Goal: Transaction & Acquisition: Purchase product/service

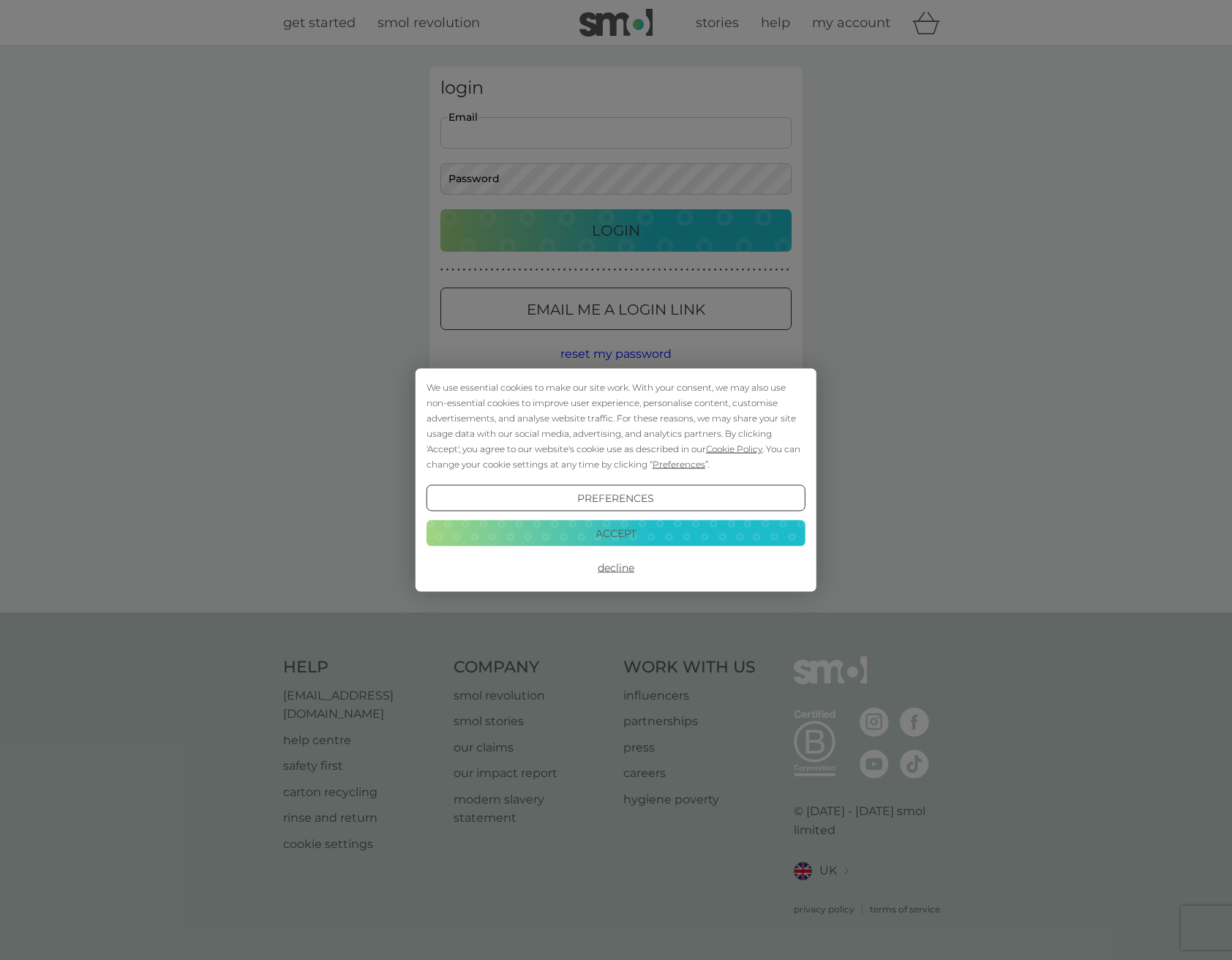
type input "pad.green@zen.co.uk"
click at [593, 527] on button "Accept" at bounding box center [616, 533] width 379 height 26
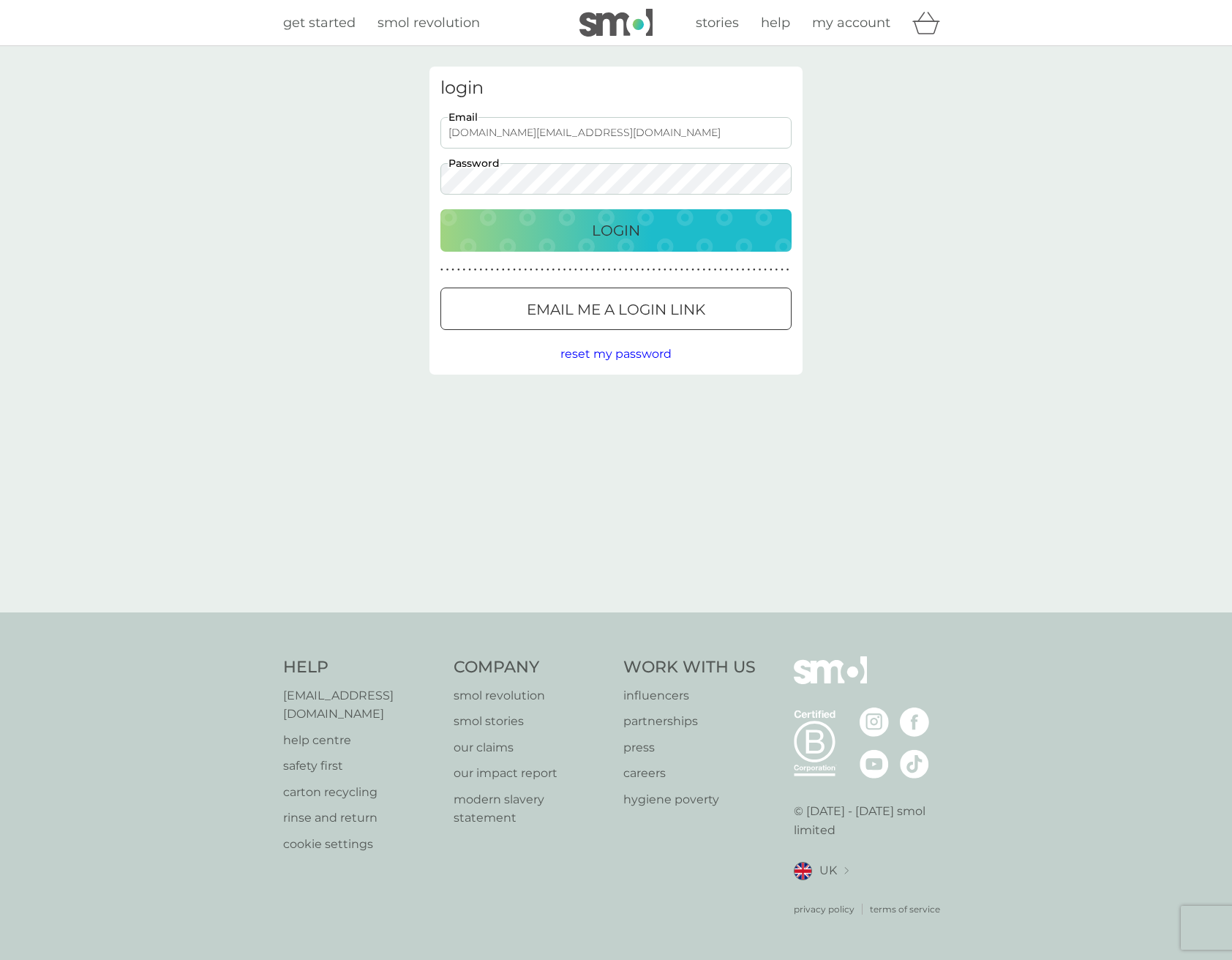
click at [615, 228] on p "Login" at bounding box center [615, 230] width 48 height 23
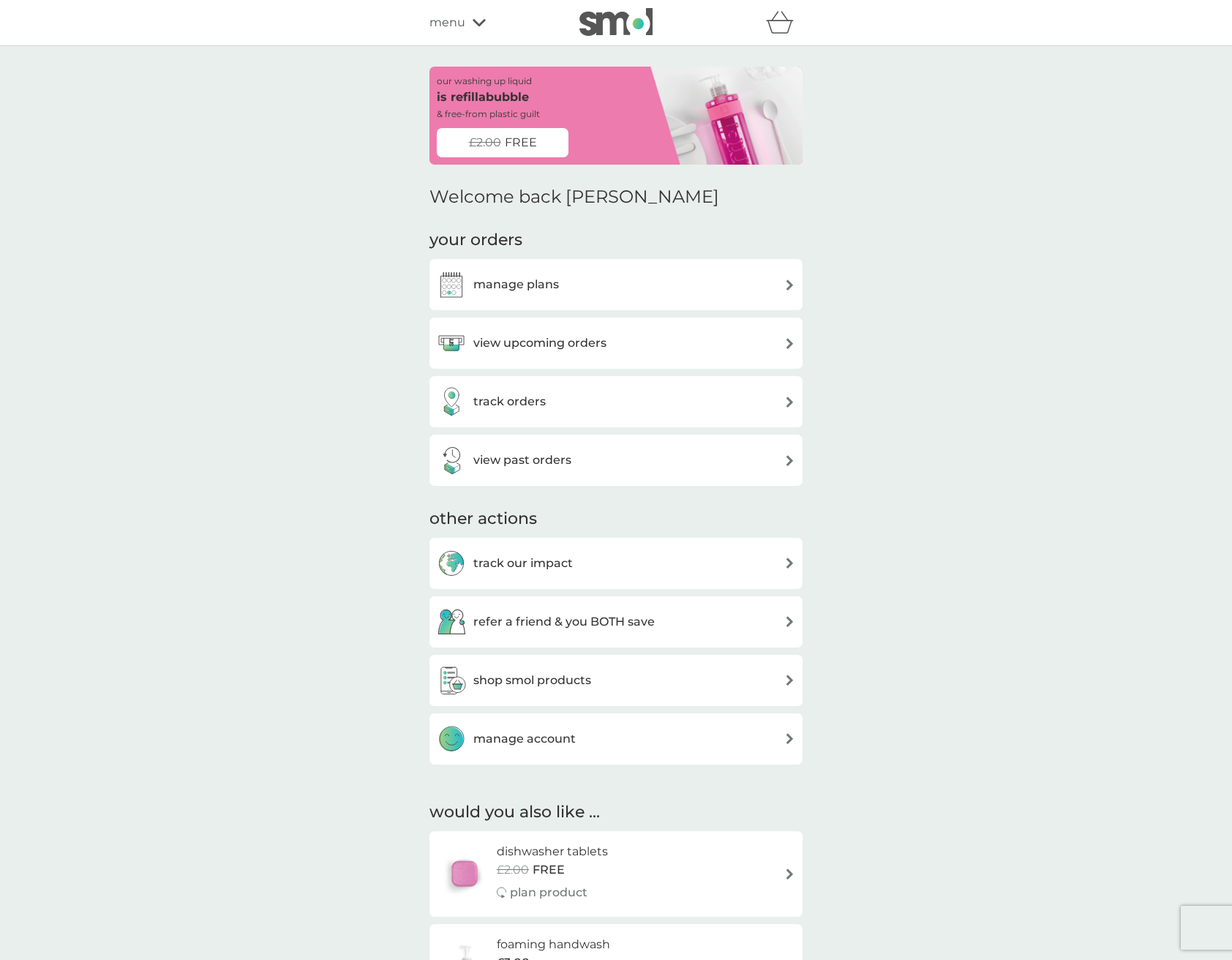
click at [534, 281] on h3 "manage plans" at bounding box center [516, 285] width 85 height 19
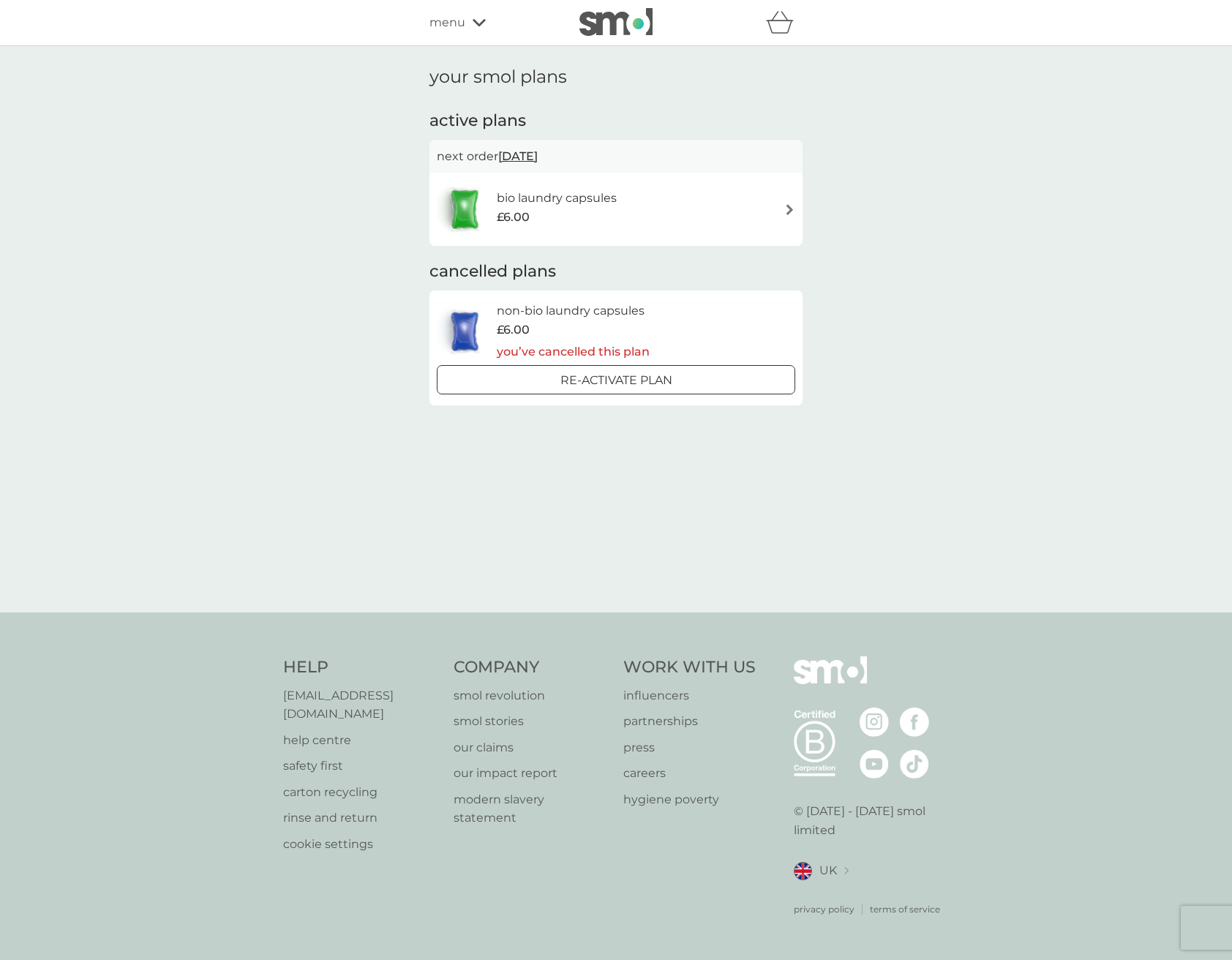
click at [581, 195] on h6 "bio laundry capsules" at bounding box center [557, 198] width 120 height 19
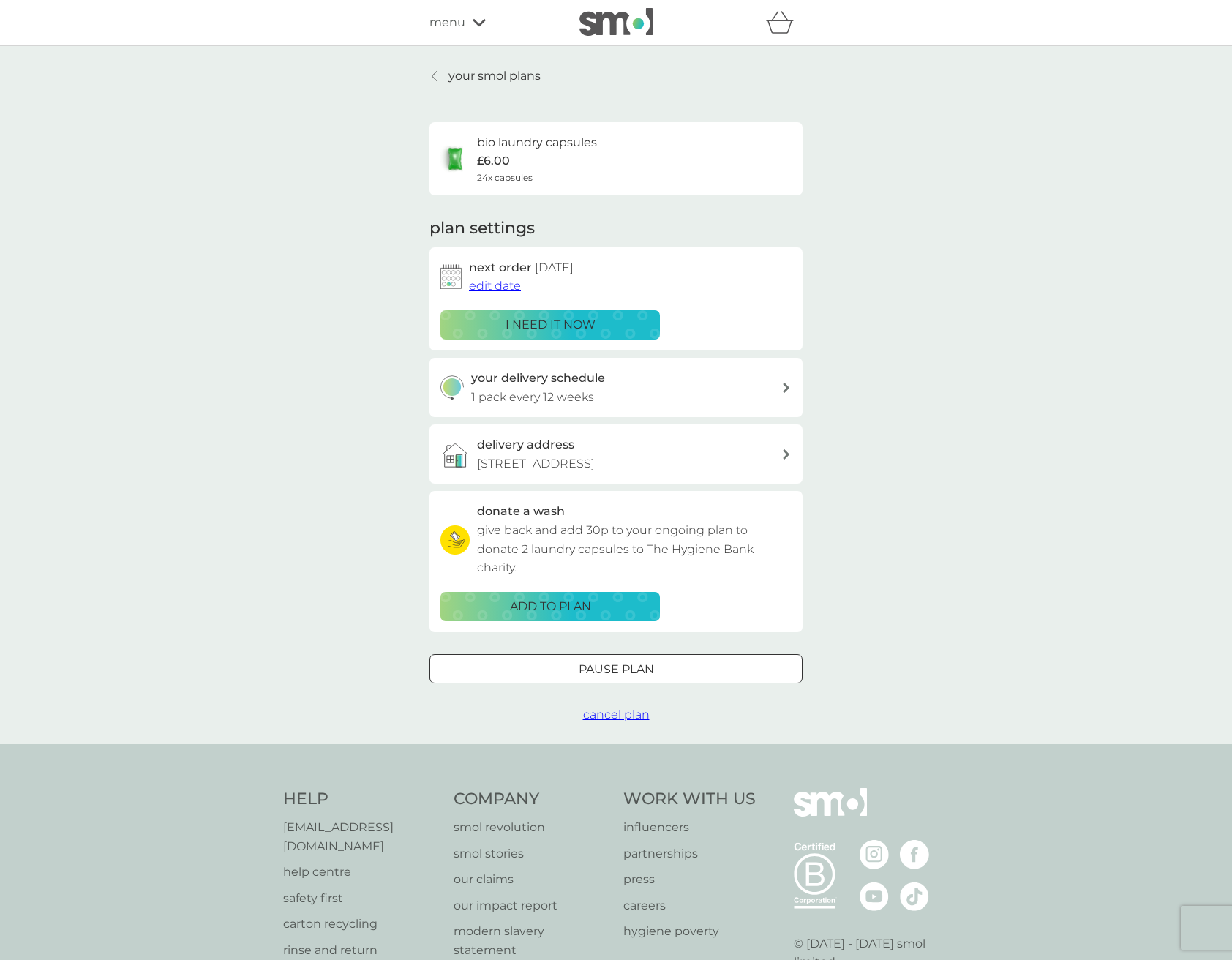
click at [559, 319] on p "i need it now" at bounding box center [550, 325] width 90 height 19
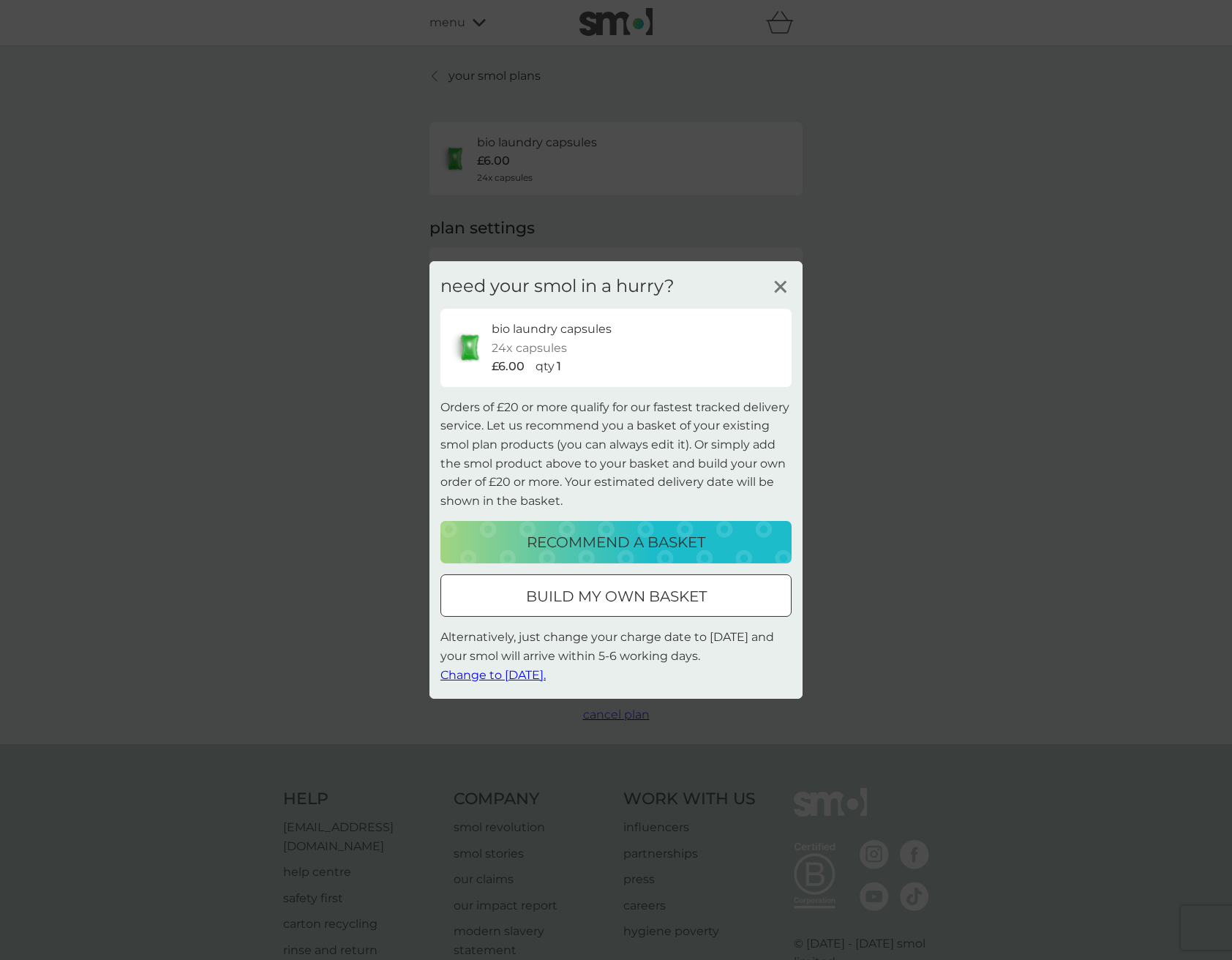
click at [564, 587] on p "build my own basket" at bounding box center [617, 596] width 181 height 23
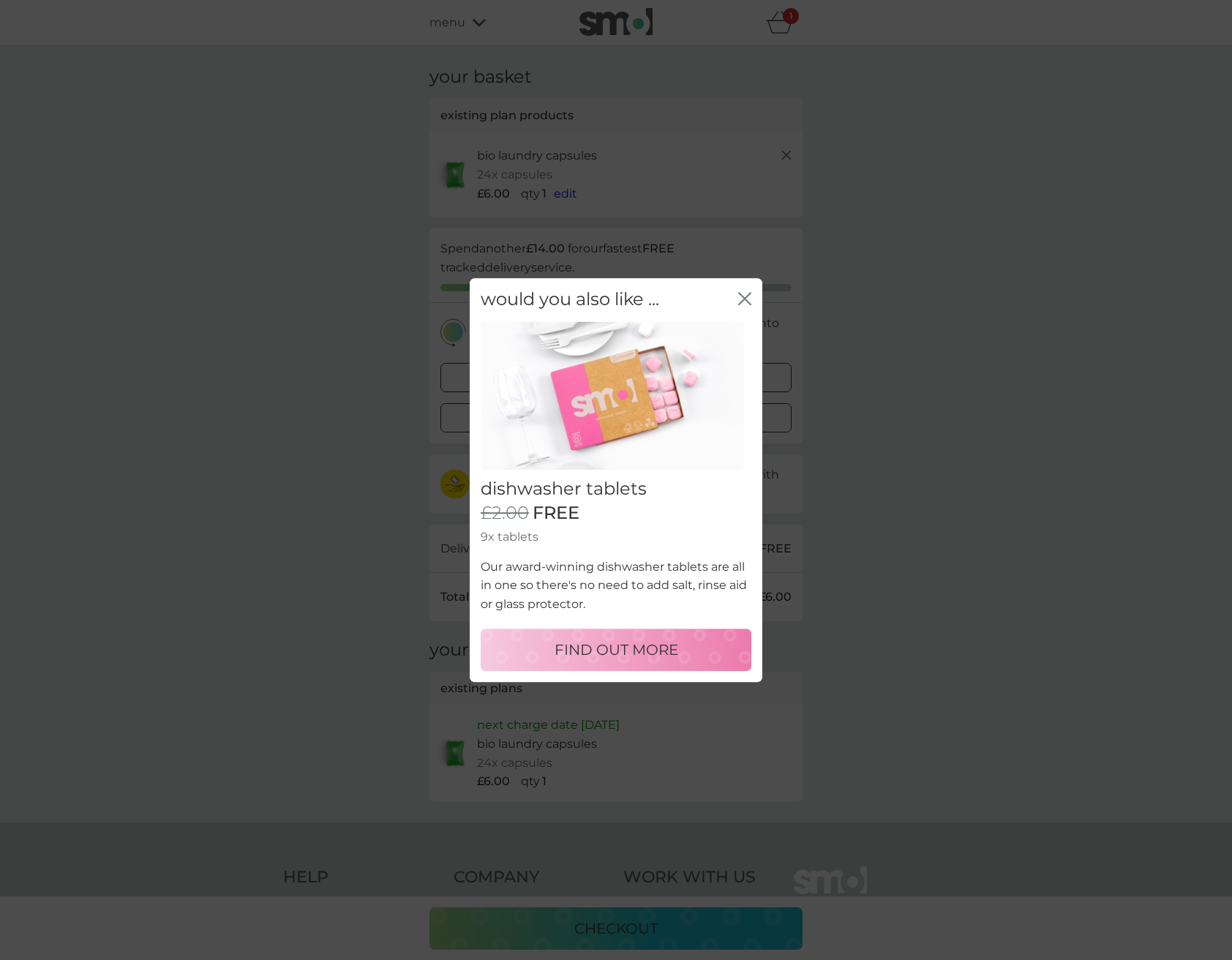
click at [742, 294] on icon "close" at bounding box center [744, 298] width 13 height 13
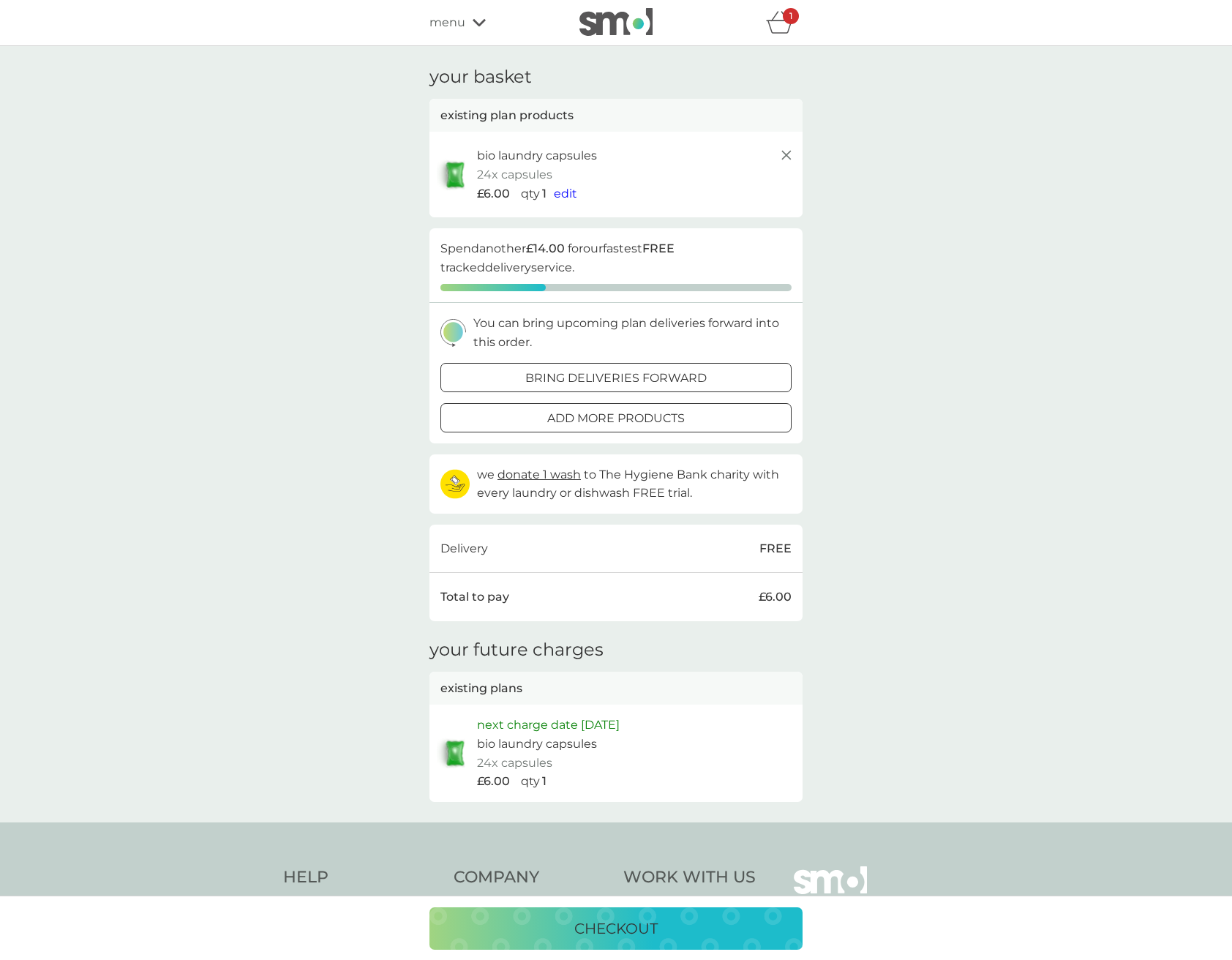
click at [678, 369] on p "bring deliveries forward" at bounding box center [616, 379] width 182 height 19
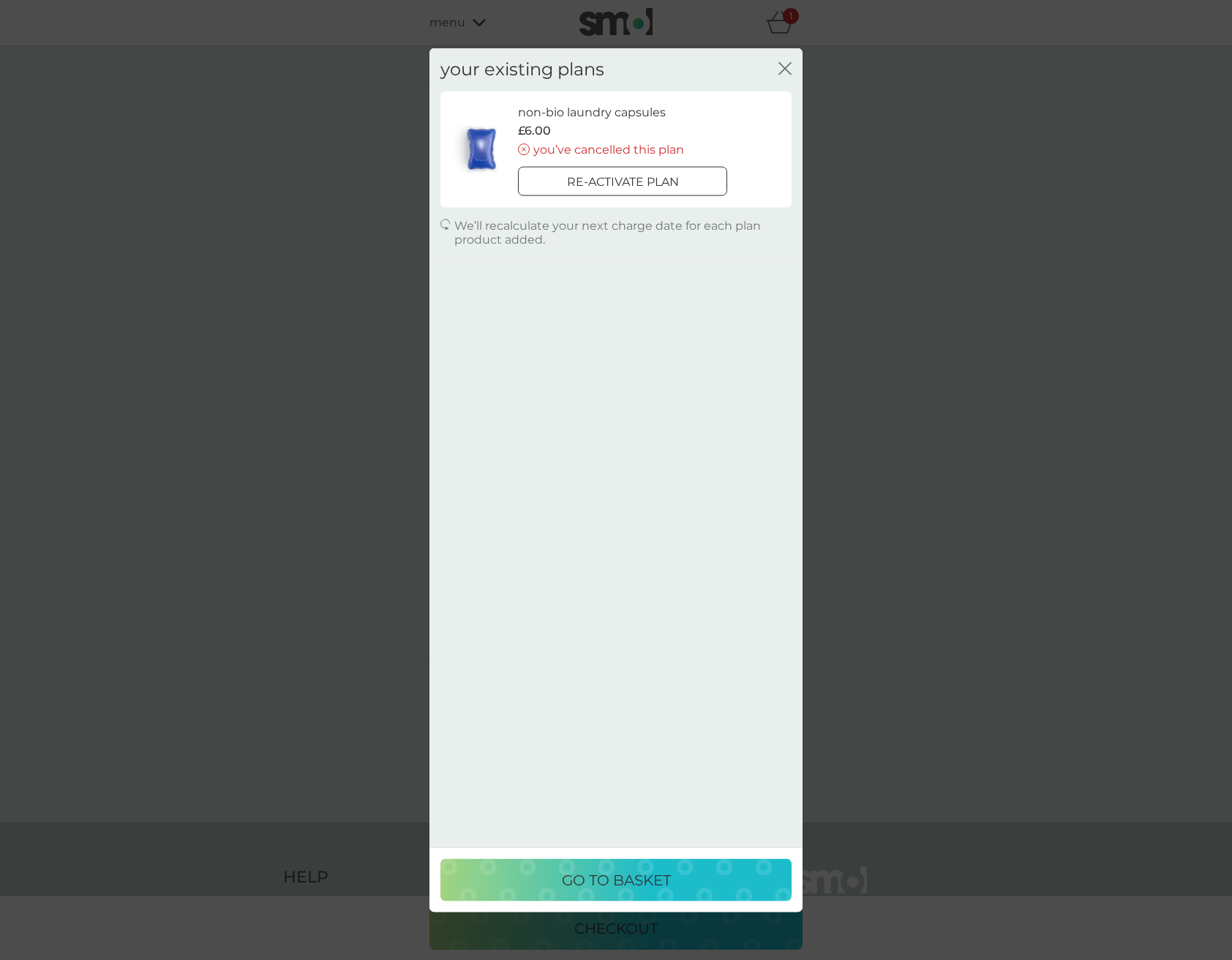
click at [782, 67] on icon "close" at bounding box center [785, 68] width 13 height 13
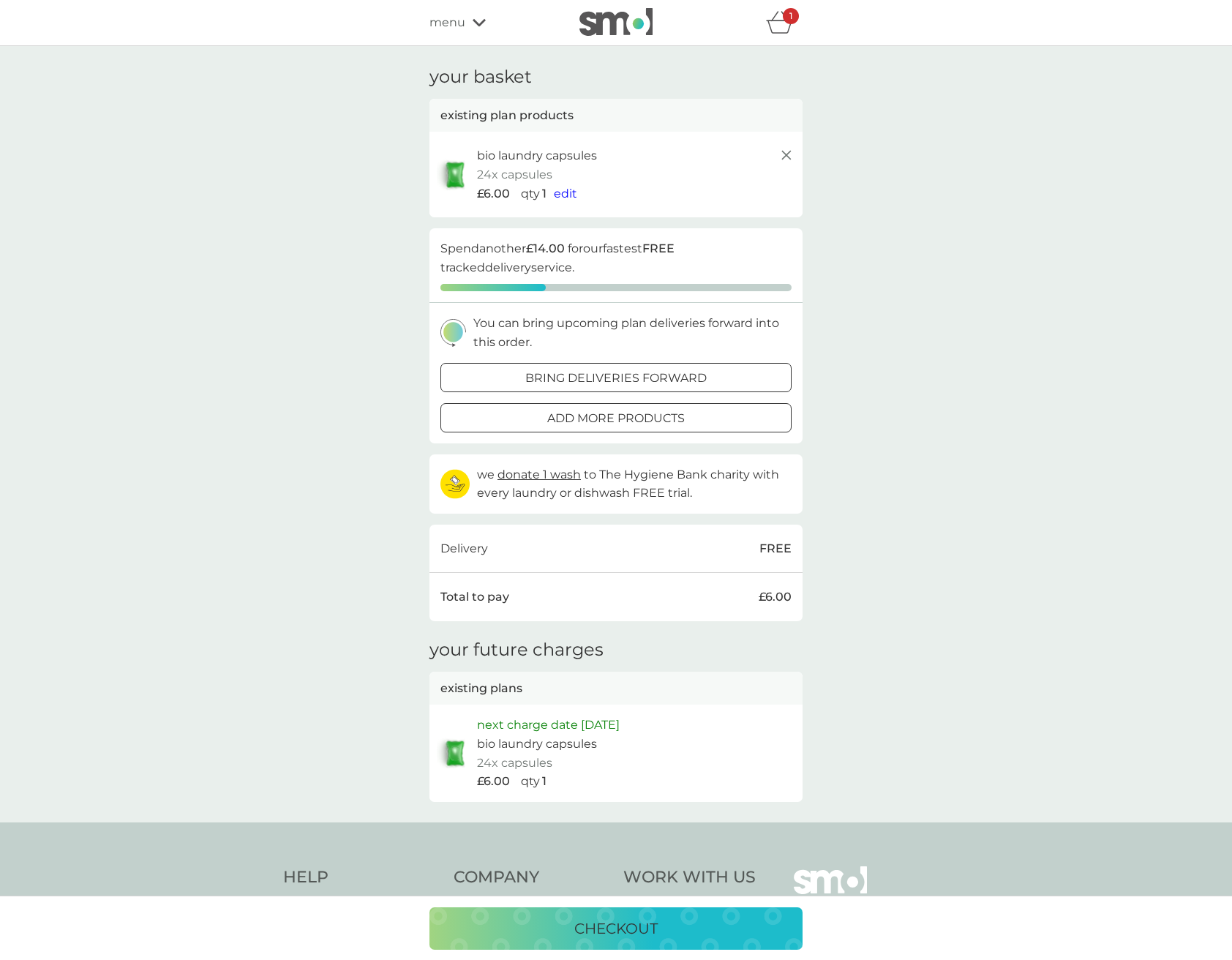
click at [567, 587] on div "Total to pay £6.00" at bounding box center [616, 597] width 352 height 19
click at [615, 370] on div at bounding box center [616, 378] width 53 height 16
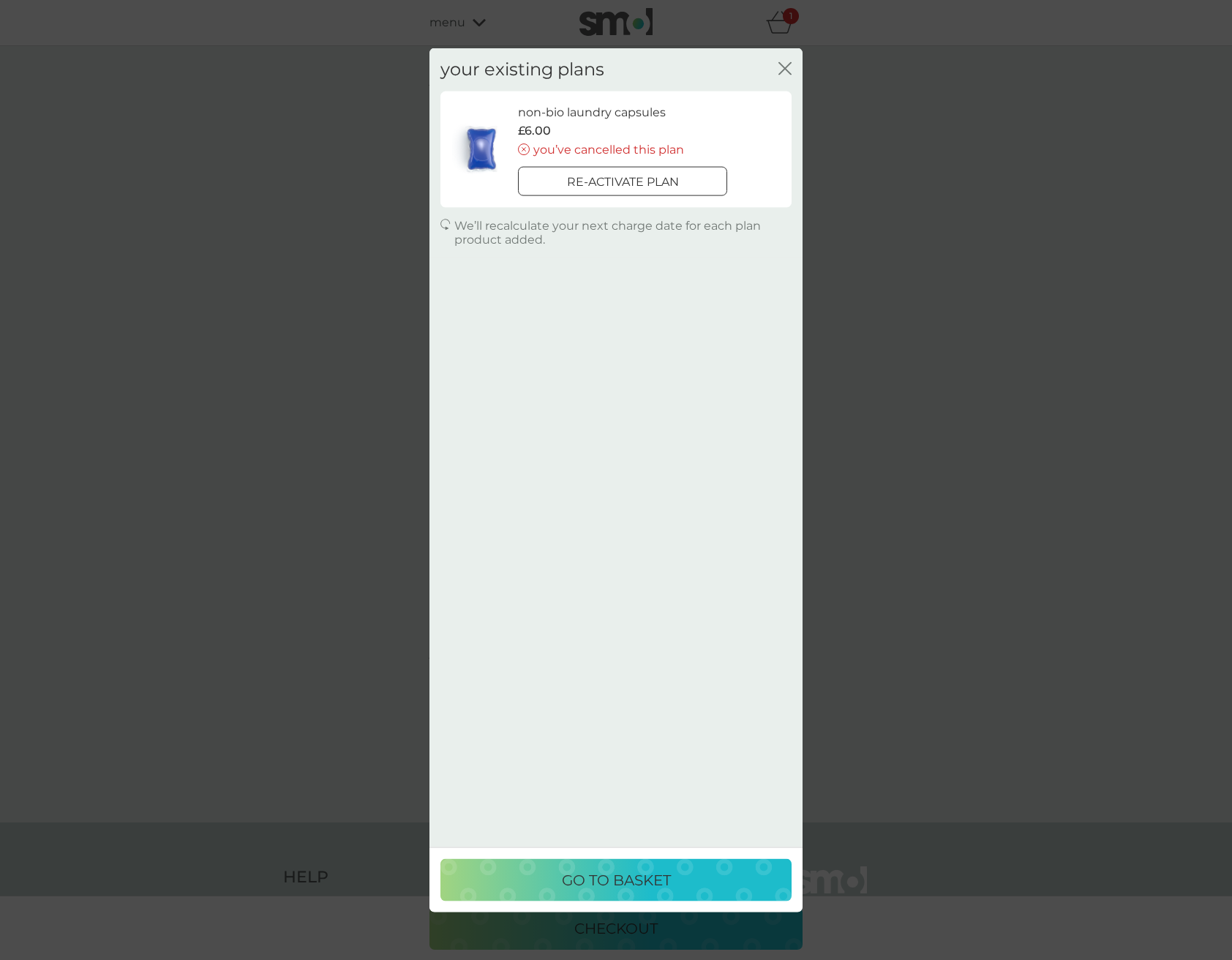
click at [591, 870] on p "go to basket" at bounding box center [616, 879] width 109 height 23
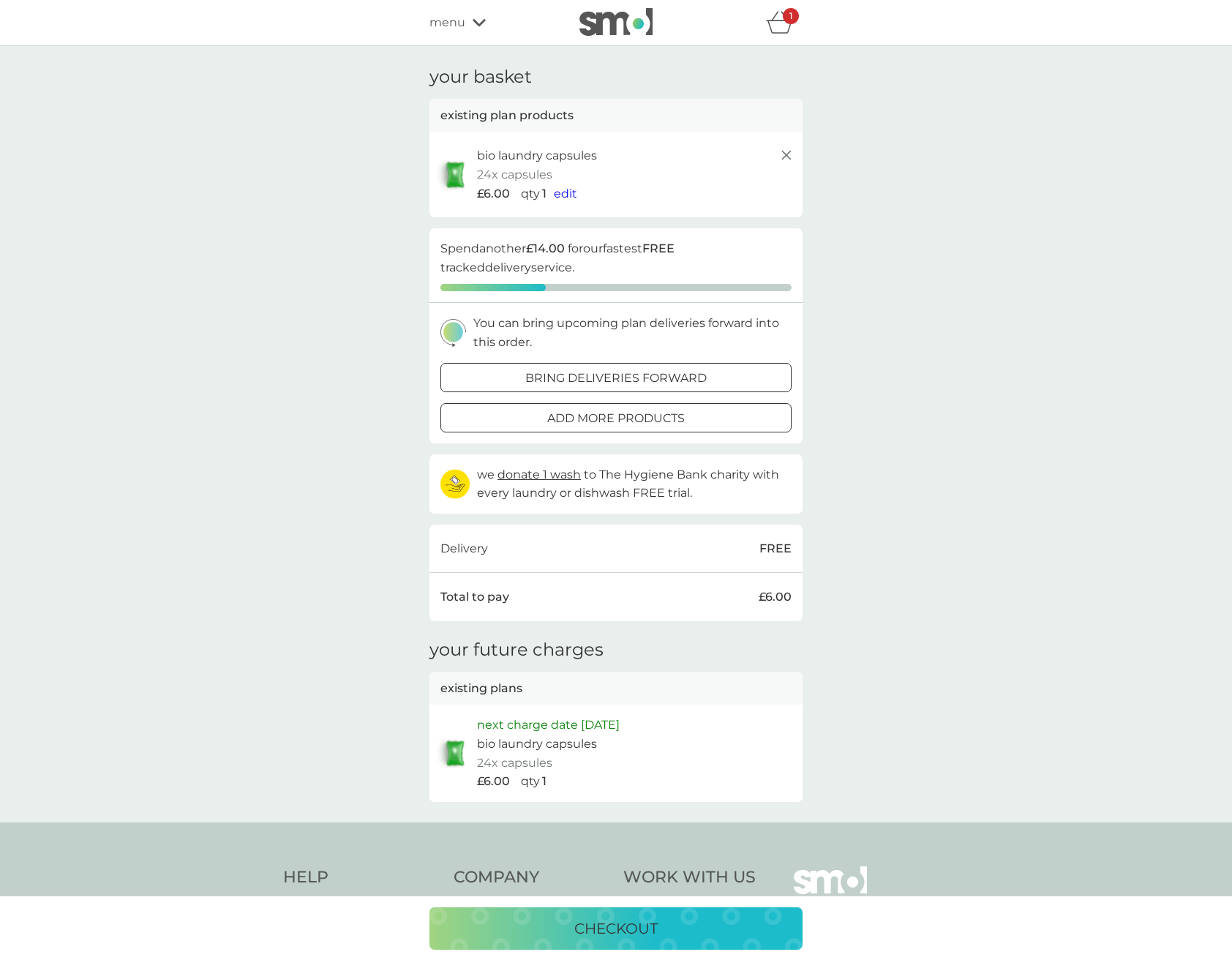
scroll to position [62, 0]
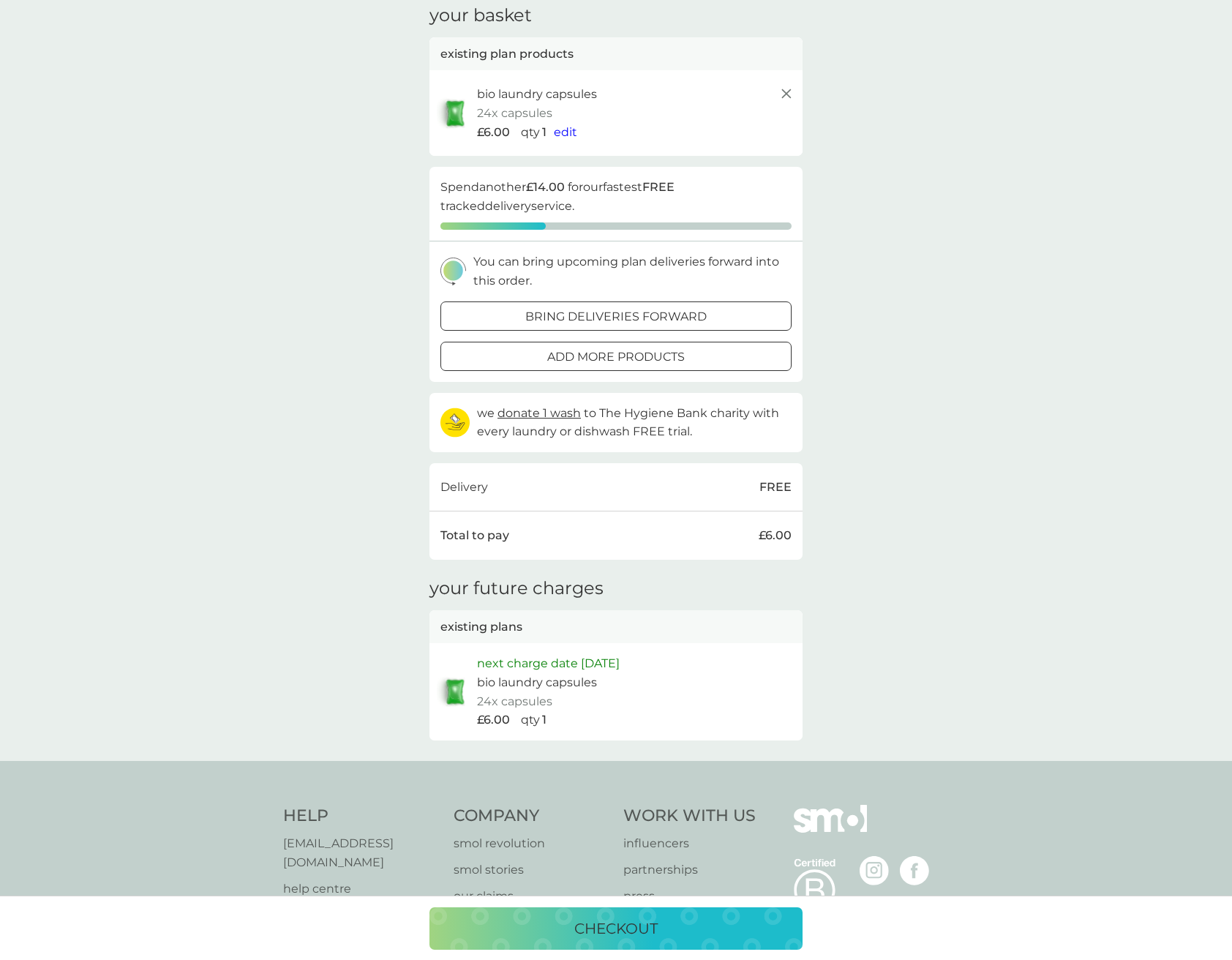
click at [591, 925] on p "checkout" at bounding box center [616, 929] width 84 height 23
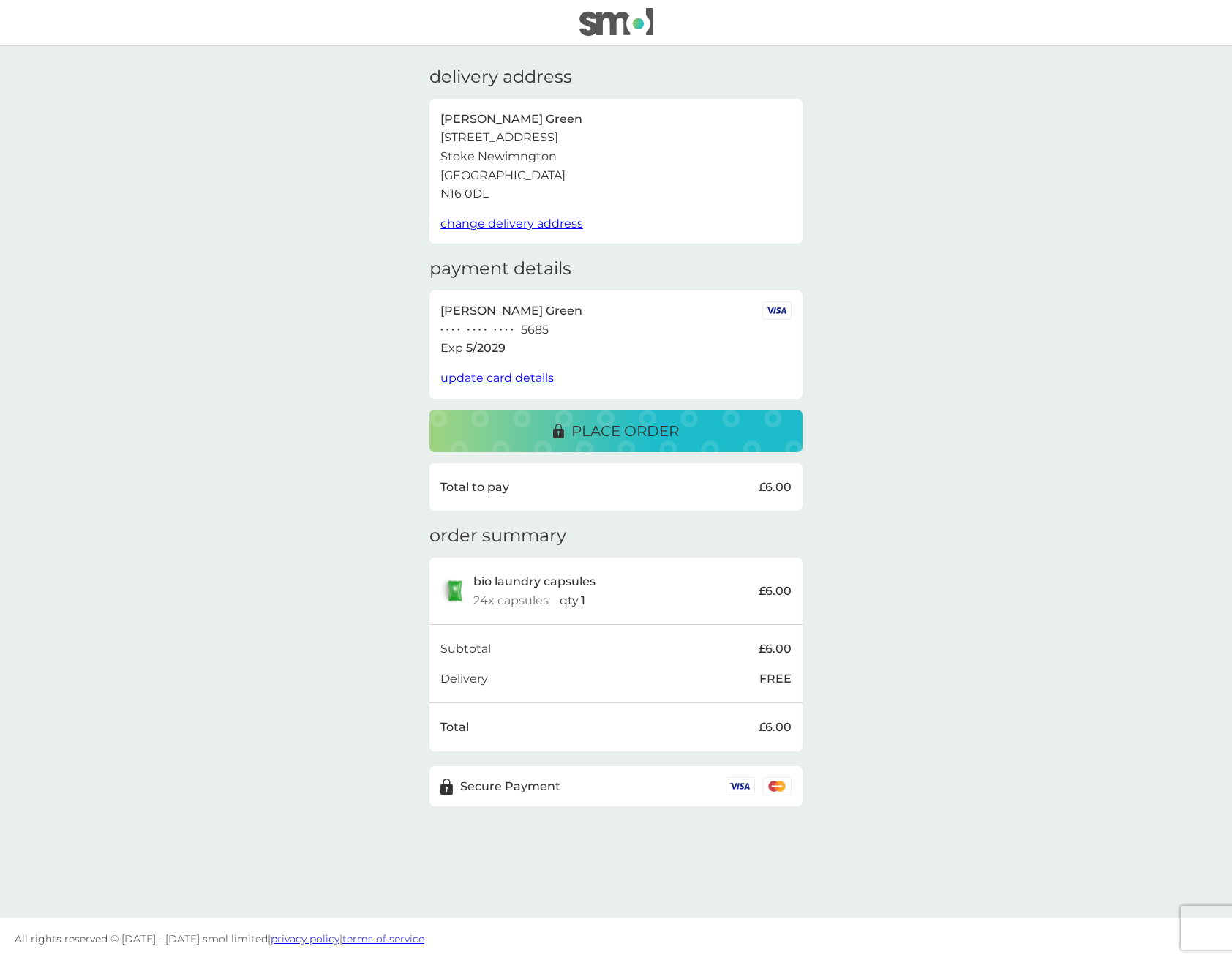
click at [621, 420] on p "place order" at bounding box center [626, 431] width 108 height 23
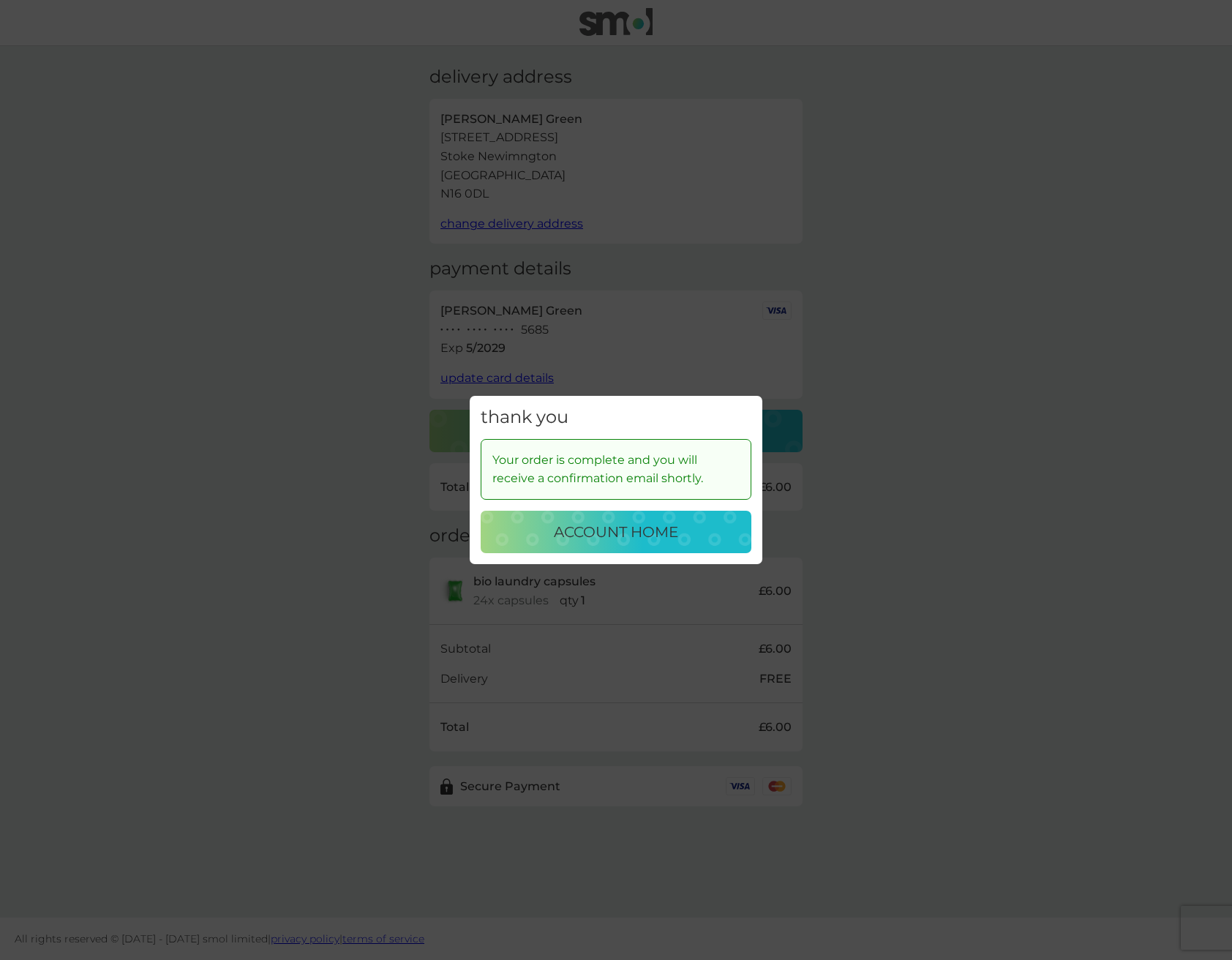
click at [594, 528] on p "account home" at bounding box center [616, 532] width 124 height 23
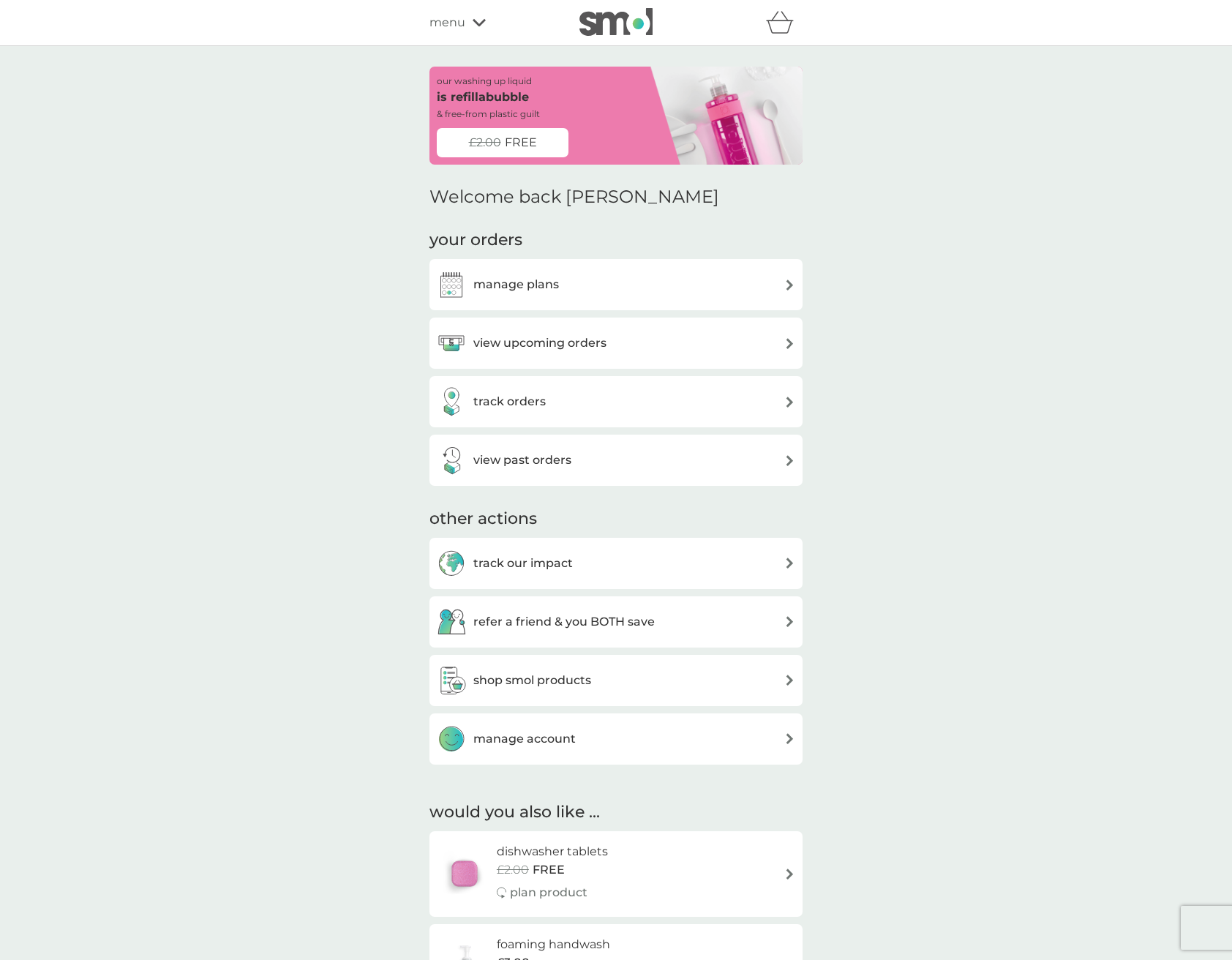
click at [475, 22] on icon at bounding box center [479, 23] width 13 height 7
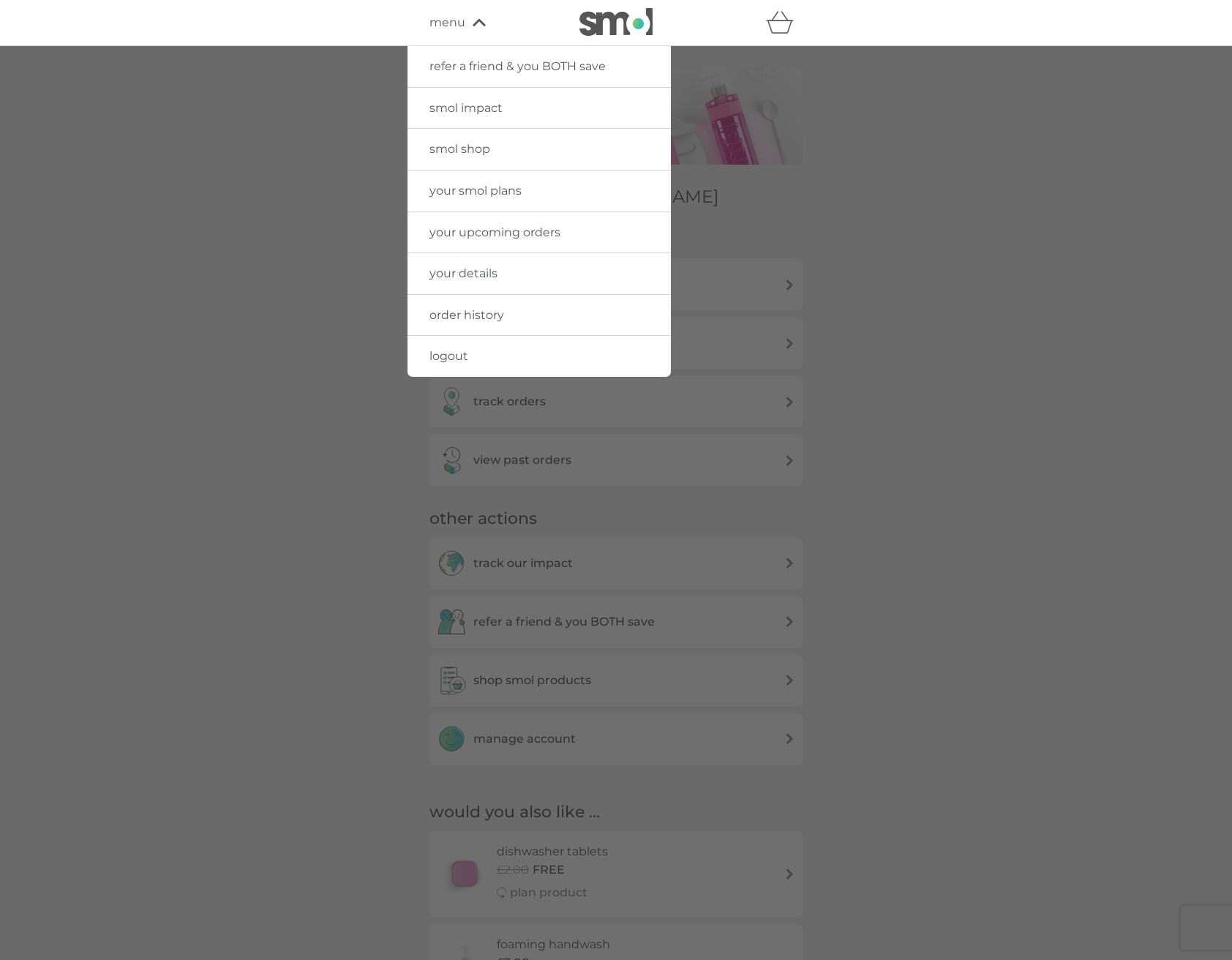
click at [444, 352] on span "logout" at bounding box center [449, 356] width 39 height 14
